Goal: Task Accomplishment & Management: Use online tool/utility

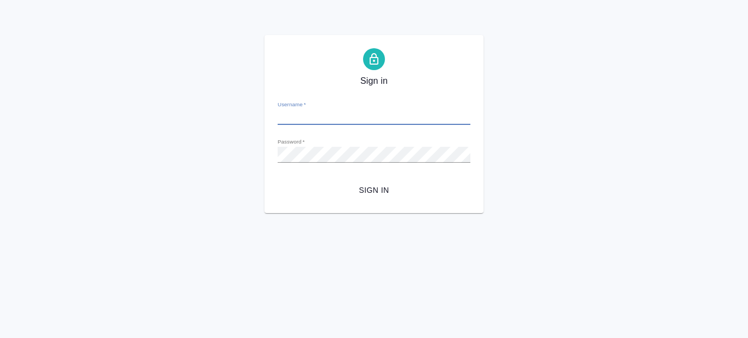
type input "[PERSON_NAME][EMAIL_ADDRESS][DOMAIN_NAME]"
click at [371, 191] on span "Sign in" at bounding box center [373, 190] width 175 height 14
type input "olga.prazdnichnykh@awatera.com"
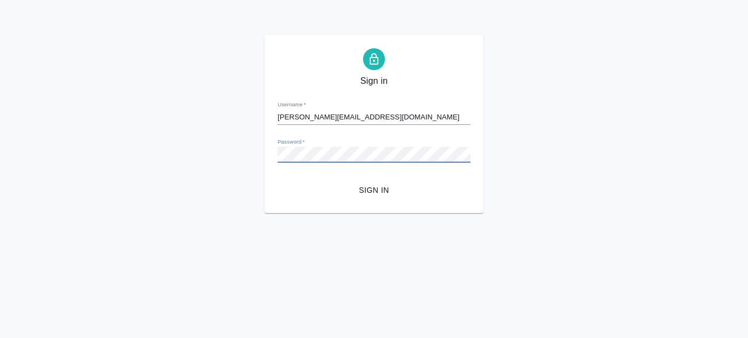
click at [273, 157] on div "Sign in Username   * olga.prazdnichnykh@awatera.com Password   * urlPath   * /c…" at bounding box center [373, 124] width 219 height 178
click at [553, 139] on div "Sign in Username   * olga.prazdnichnykh@awatera.com Password   * urlPath   * /c…" at bounding box center [374, 124] width 748 height 178
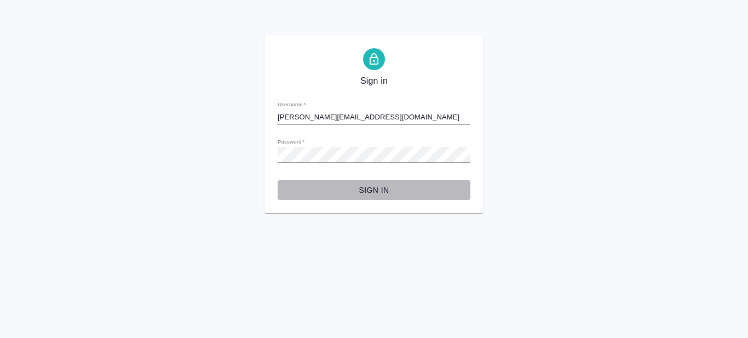
click at [375, 188] on span "Sign in" at bounding box center [373, 190] width 175 height 14
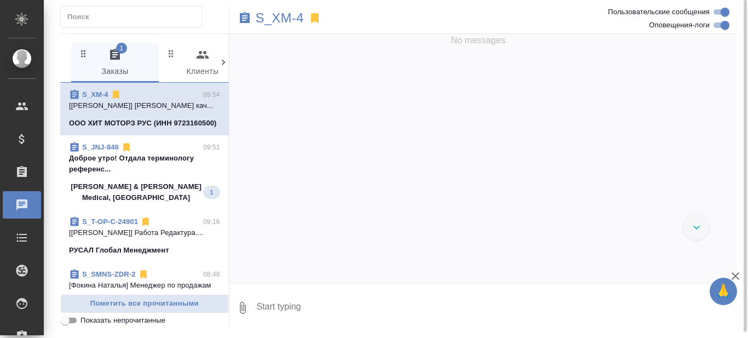
click at [145, 175] on p "Доброе утро! Отдала терминологу референс..." at bounding box center [144, 164] width 151 height 22
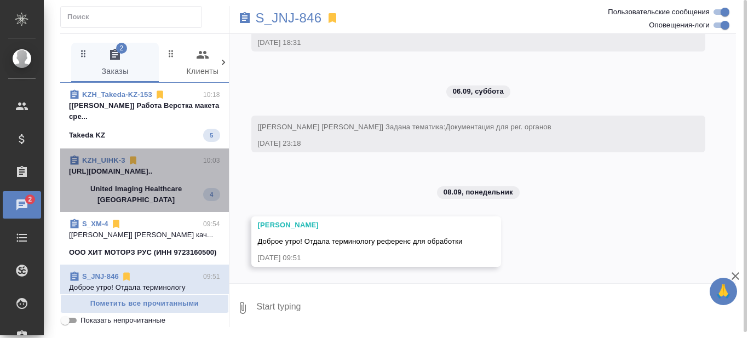
click at [176, 181] on span "KZH_UIHK-3 10:03 https://drive.awatera.com/apps/files/fil... United Imaging Hea…" at bounding box center [144, 180] width 151 height 50
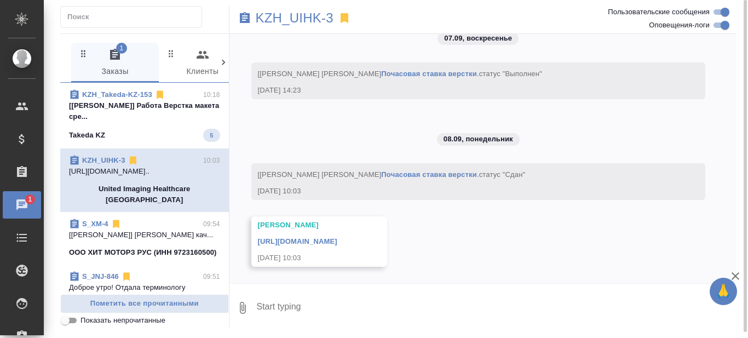
scroll to position [16963, 0]
click at [163, 114] on p "[Валеев Динар] Работа Верстка макета сре..." at bounding box center [144, 111] width 151 height 22
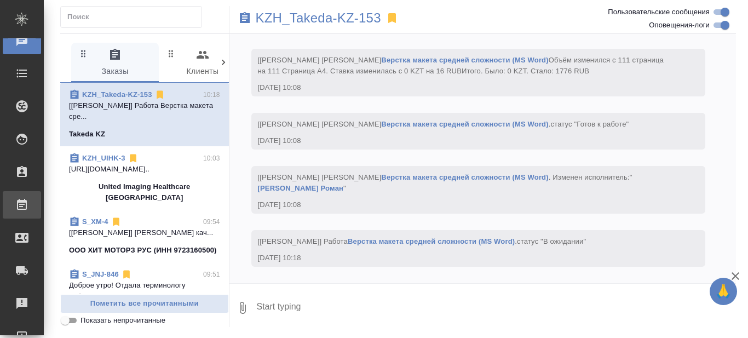
scroll to position [5026, 0]
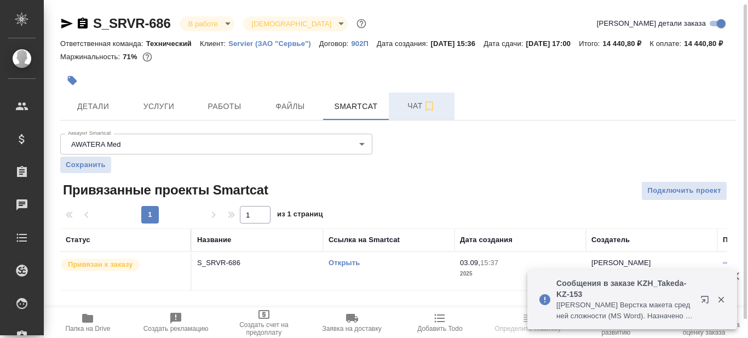
scroll to position [2, 0]
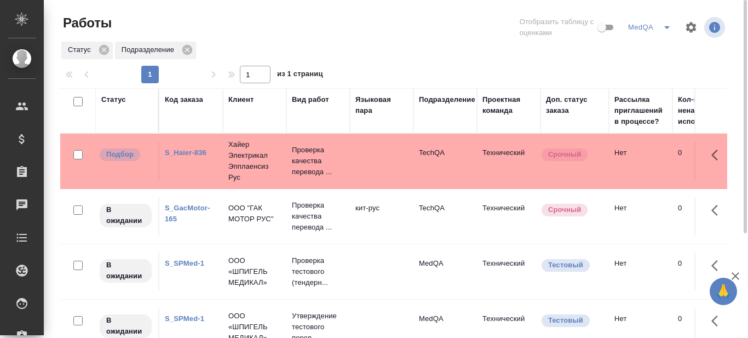
scroll to position [55, 0]
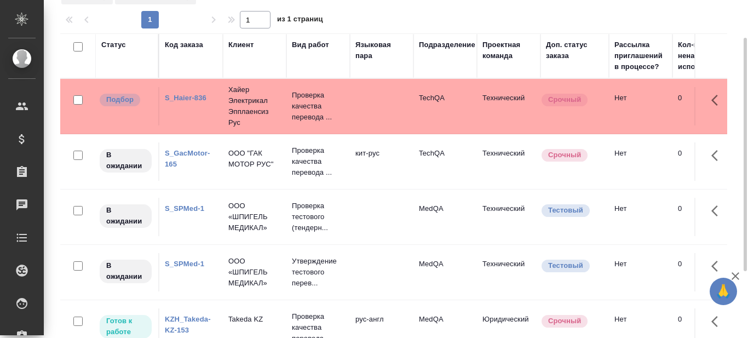
click at [184, 208] on link "S_SPMed-1" at bounding box center [184, 208] width 39 height 8
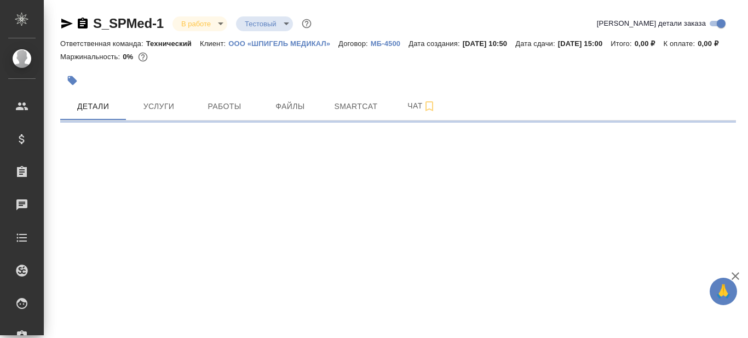
select select "RU"
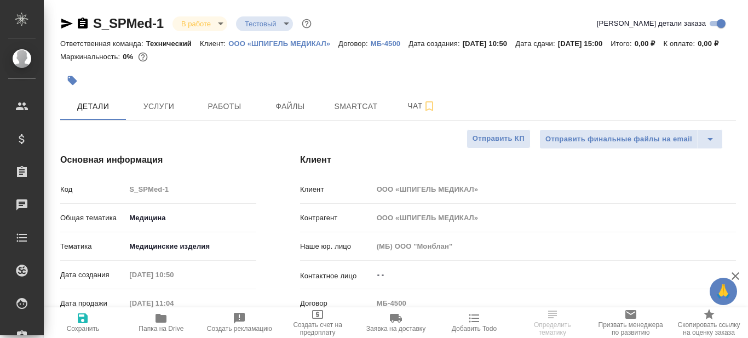
type textarea "x"
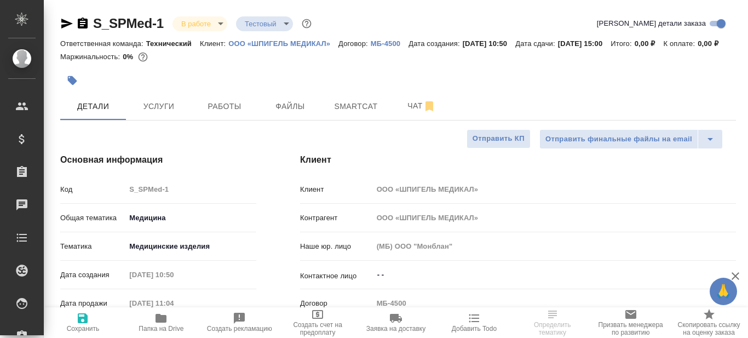
type textarea "x"
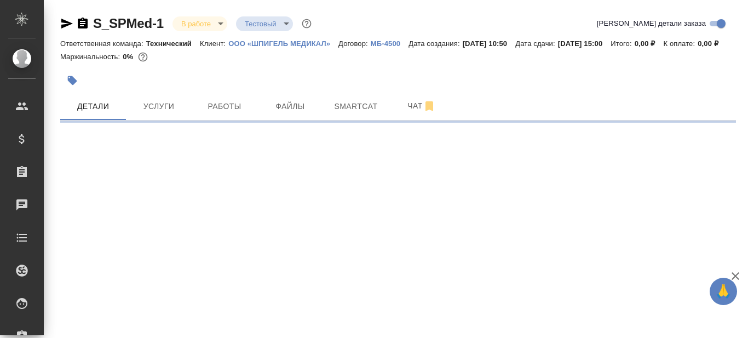
select select "RU"
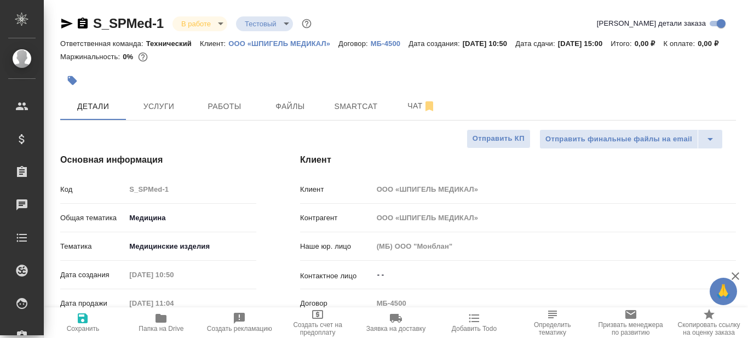
type textarea "x"
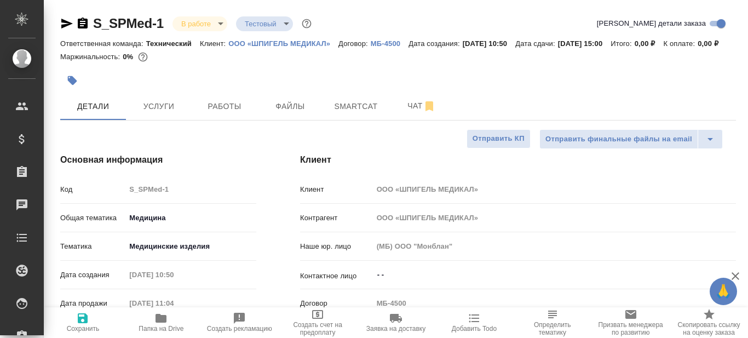
type textarea "x"
click at [161, 324] on icon "button" at bounding box center [160, 317] width 13 height 13
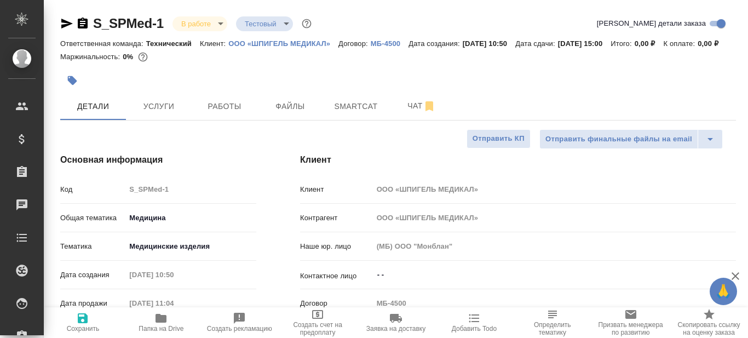
type textarea "x"
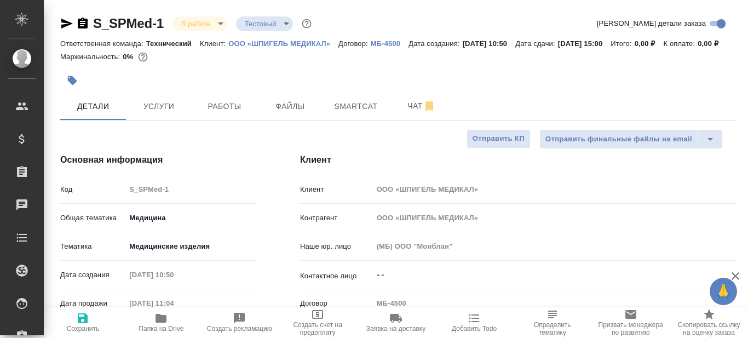
type textarea "x"
click at [299, 44] on p "ООО «ШПИГЕЛЬ МЕДИКАЛ»" at bounding box center [283, 43] width 110 height 8
type textarea "x"
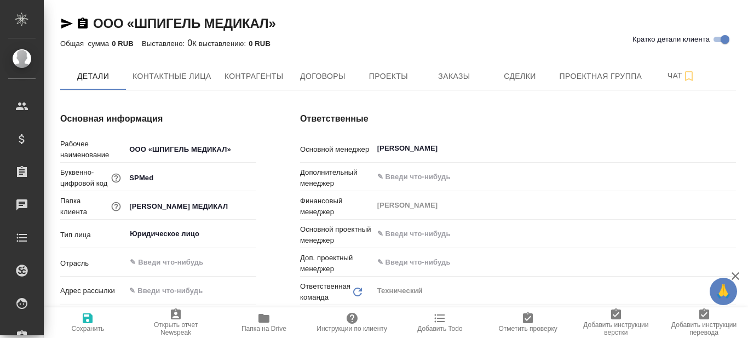
type input "(МБ) ООО "Монблан""
type textarea "x"
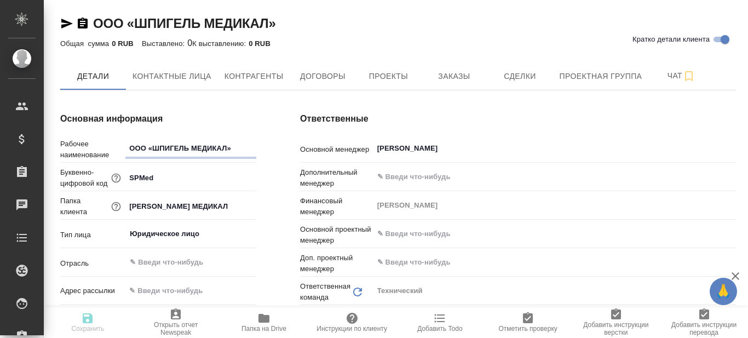
type textarea "x"
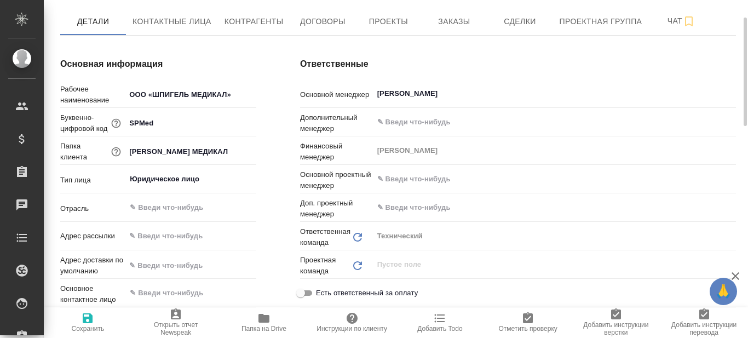
type textarea "x"
